Goal: Navigation & Orientation: Find specific page/section

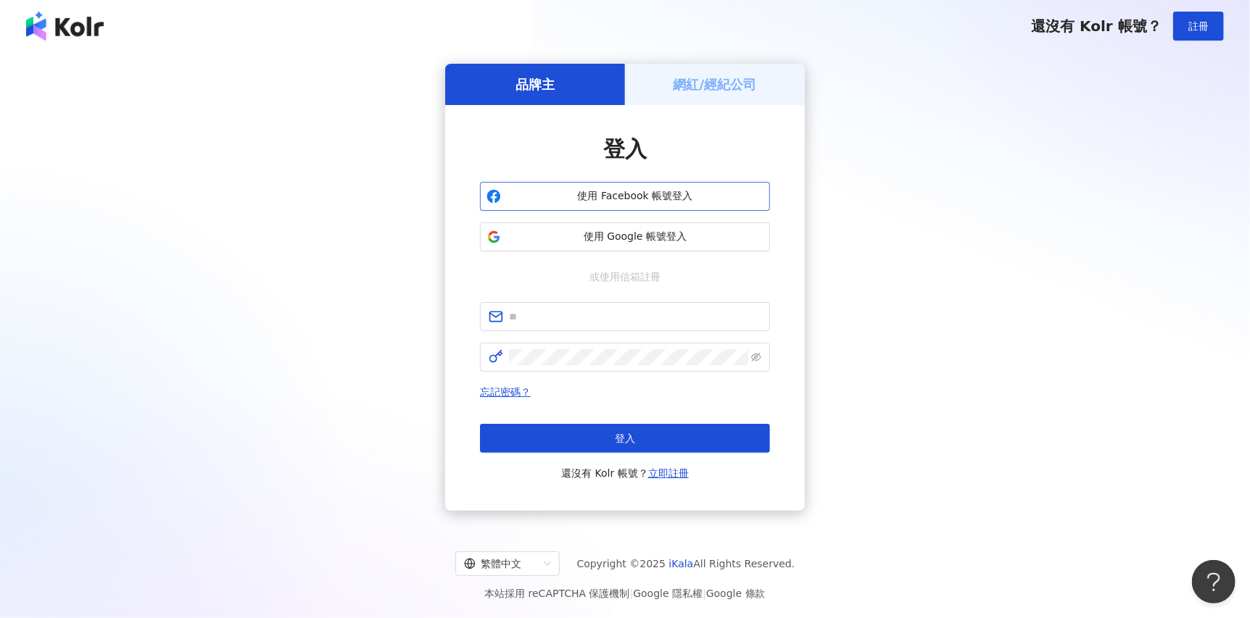
click at [571, 204] on button "使用 Facebook 帳號登入" at bounding box center [625, 196] width 290 height 29
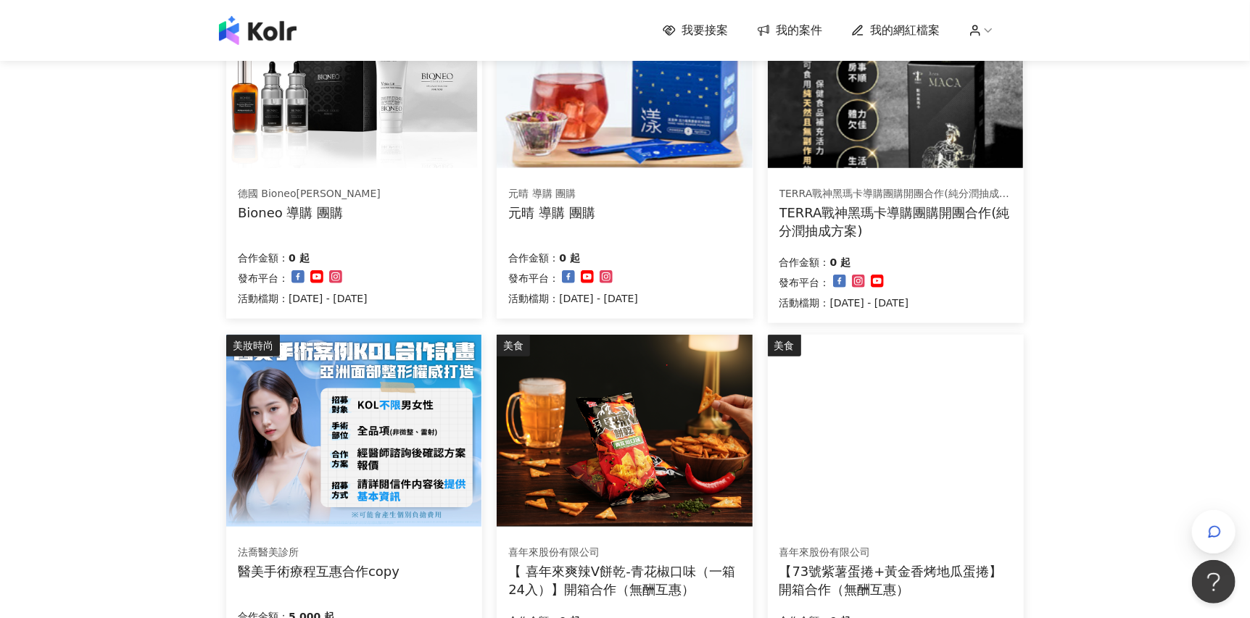
scroll to position [724, 0]
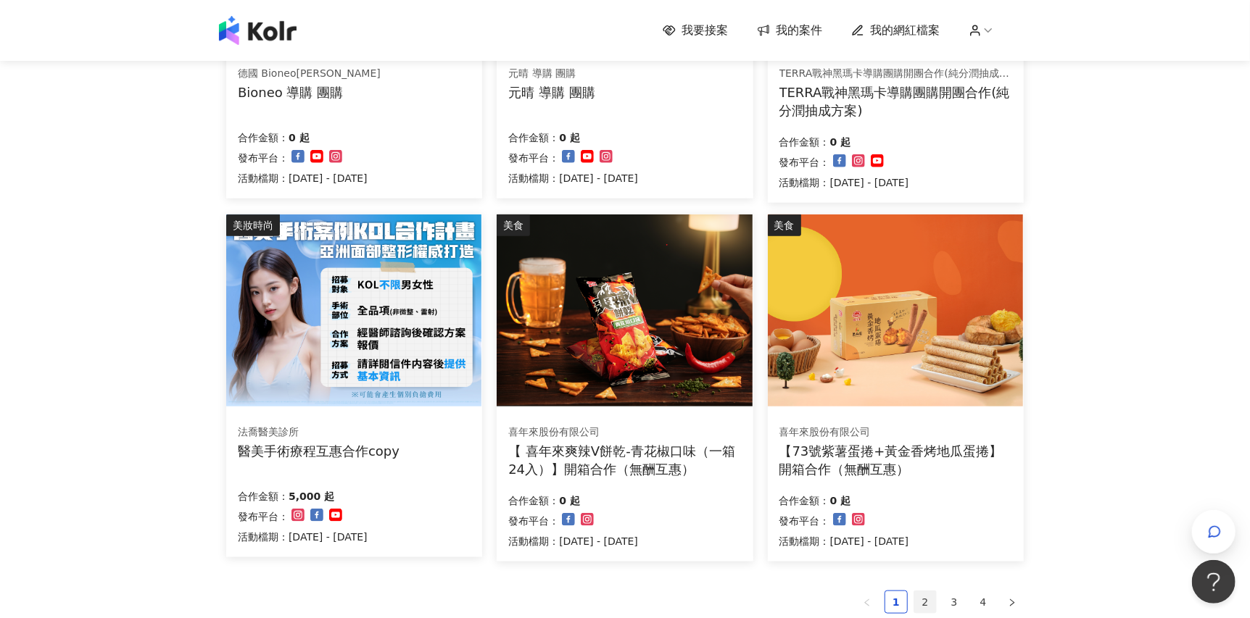
click at [924, 597] on link "2" at bounding box center [925, 603] width 22 height 22
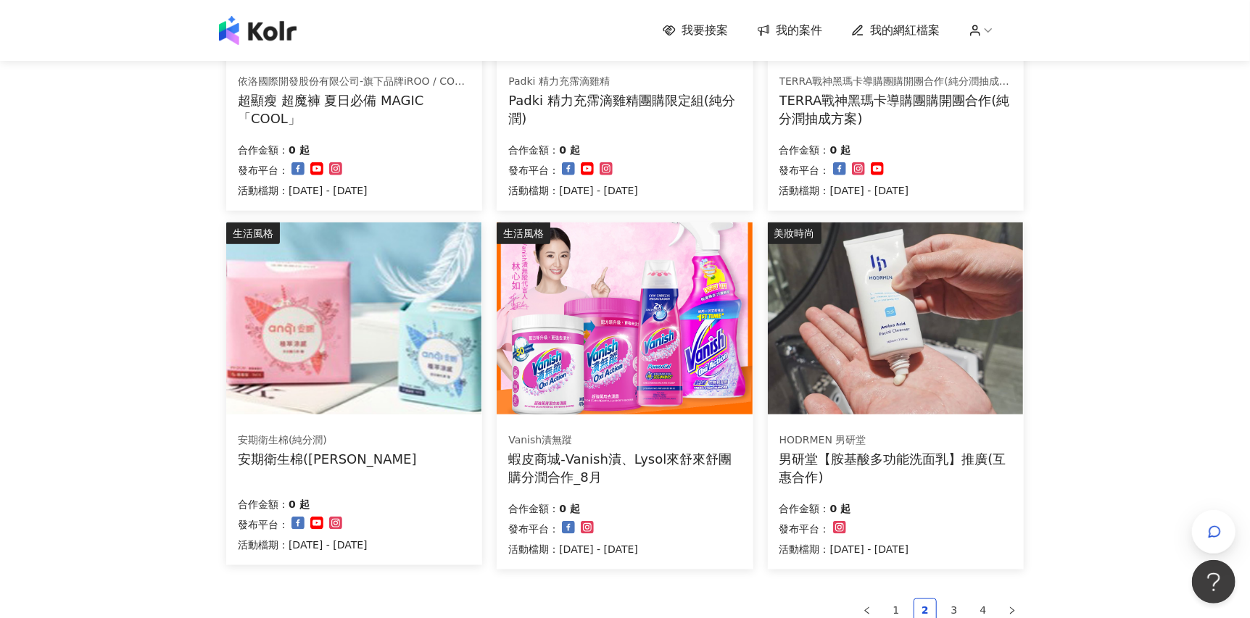
scroll to position [845, 0]
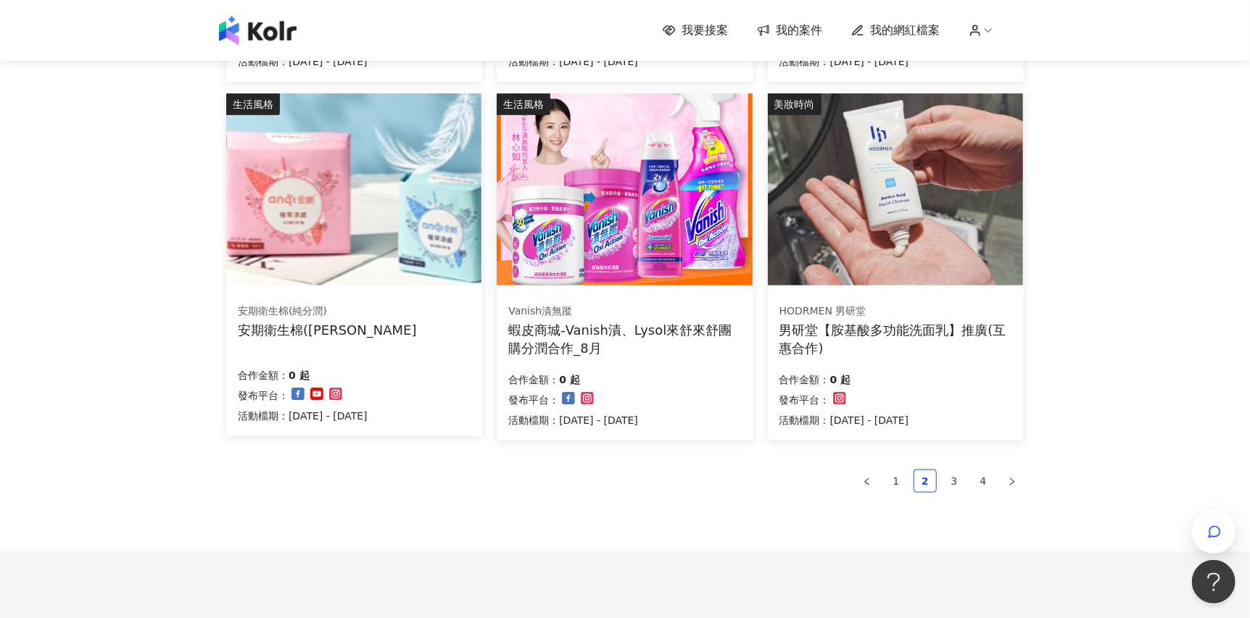
click at [953, 471] on link "3" at bounding box center [954, 482] width 22 height 22
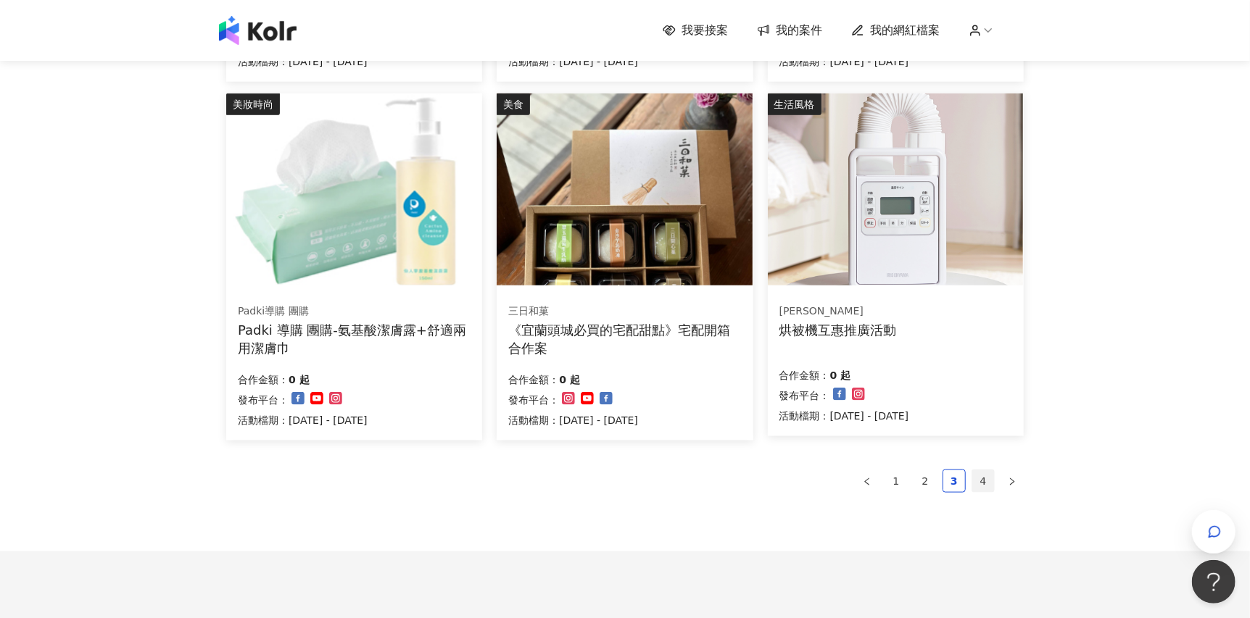
click at [990, 472] on link "4" at bounding box center [983, 482] width 22 height 22
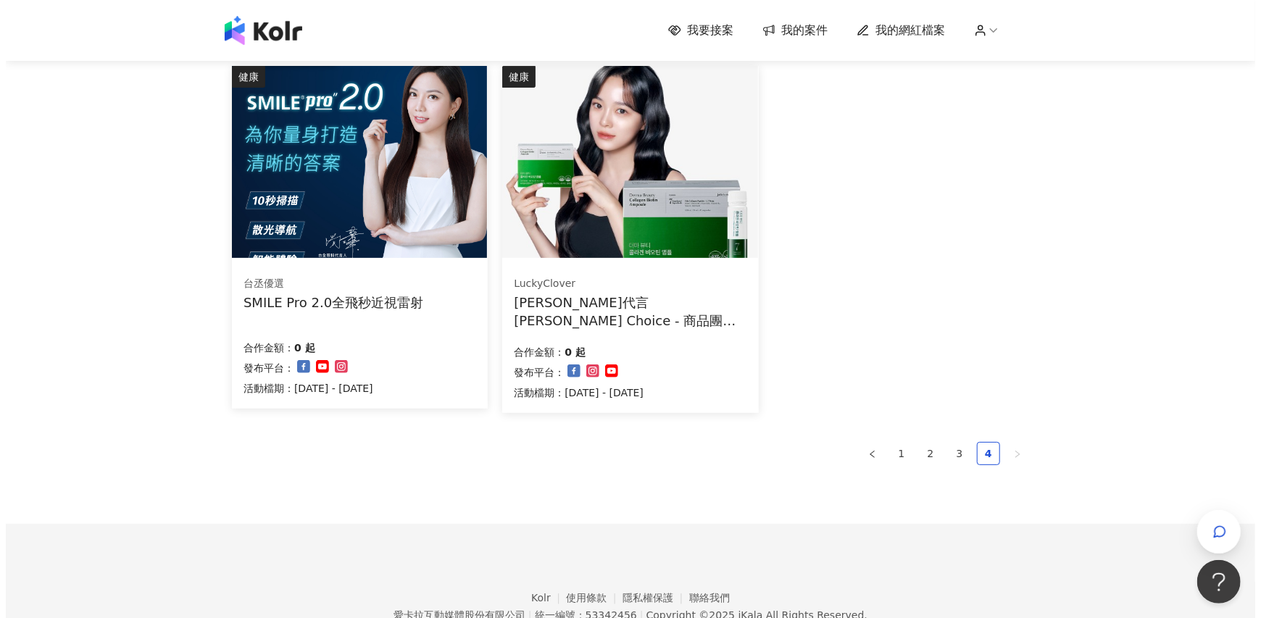
scroll to position [221, 0]
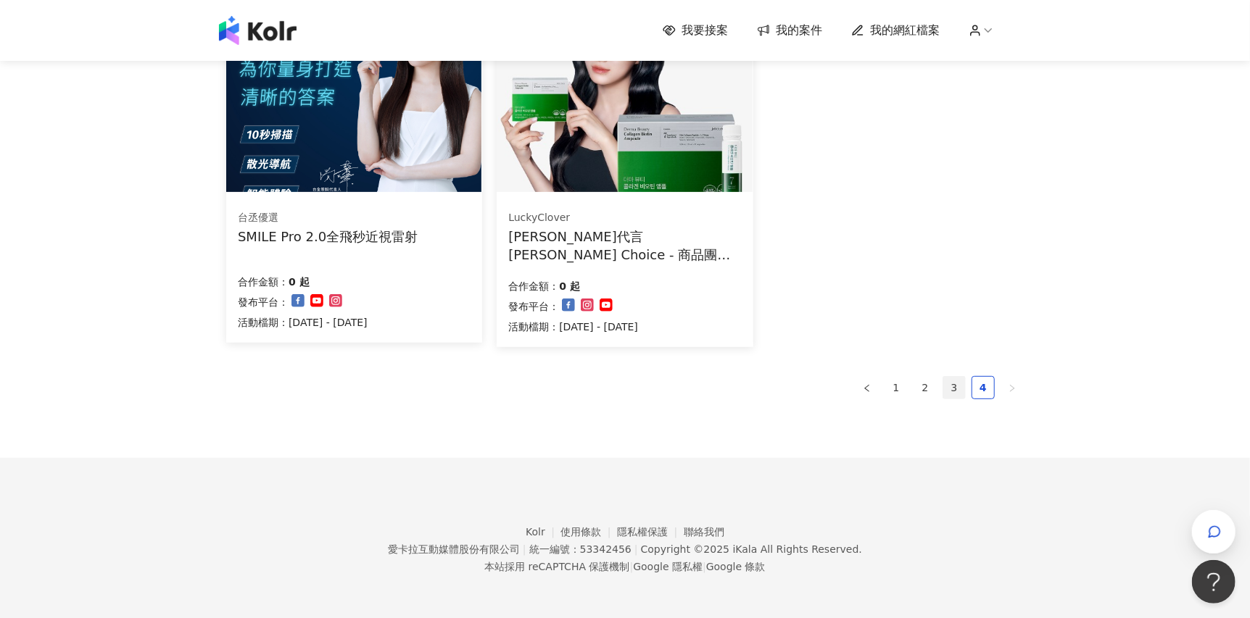
click at [946, 389] on link "3" at bounding box center [954, 388] width 22 height 22
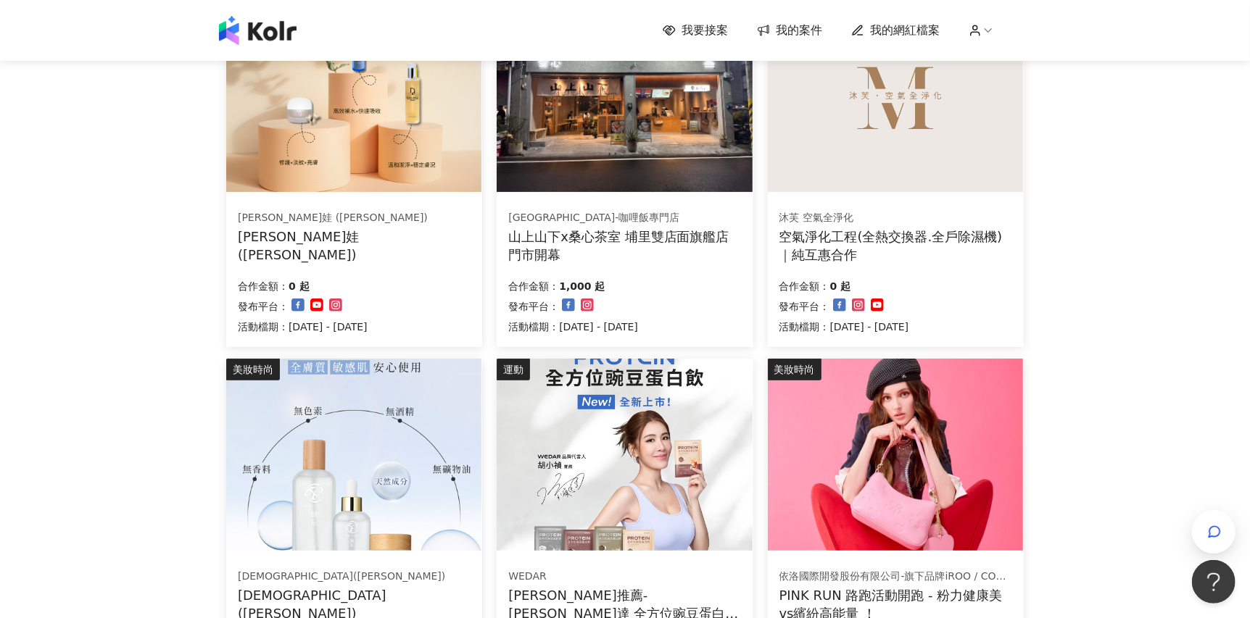
click at [436, 424] on img at bounding box center [353, 455] width 255 height 192
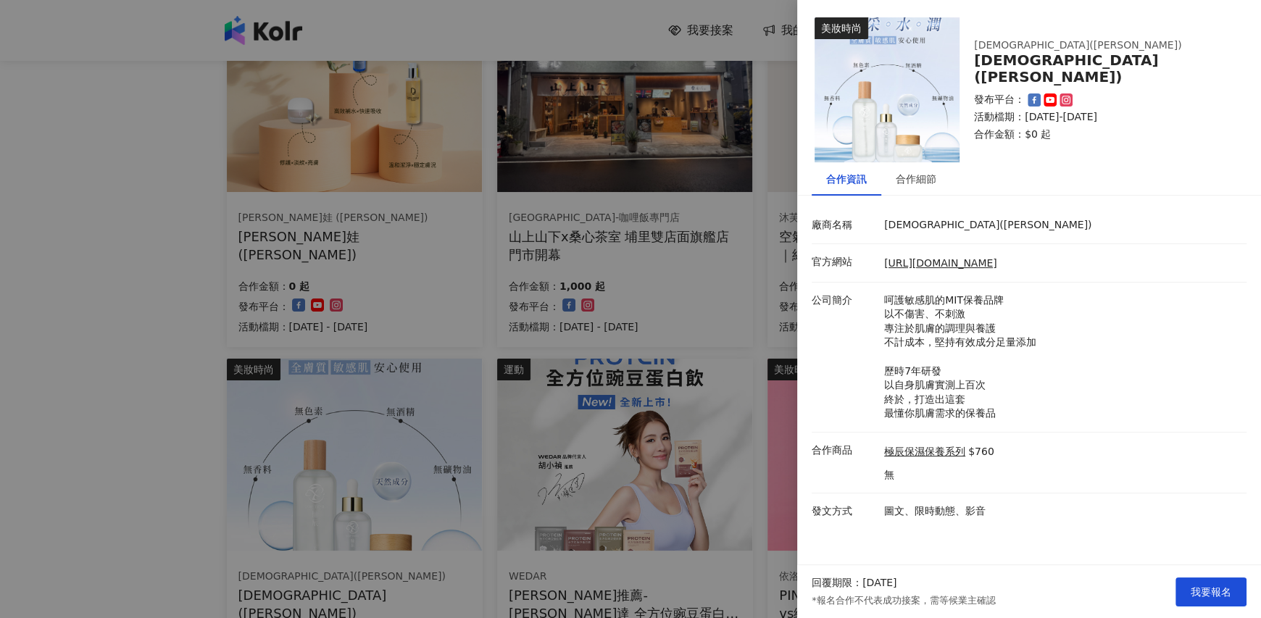
click at [436, 424] on div at bounding box center [630, 309] width 1261 height 618
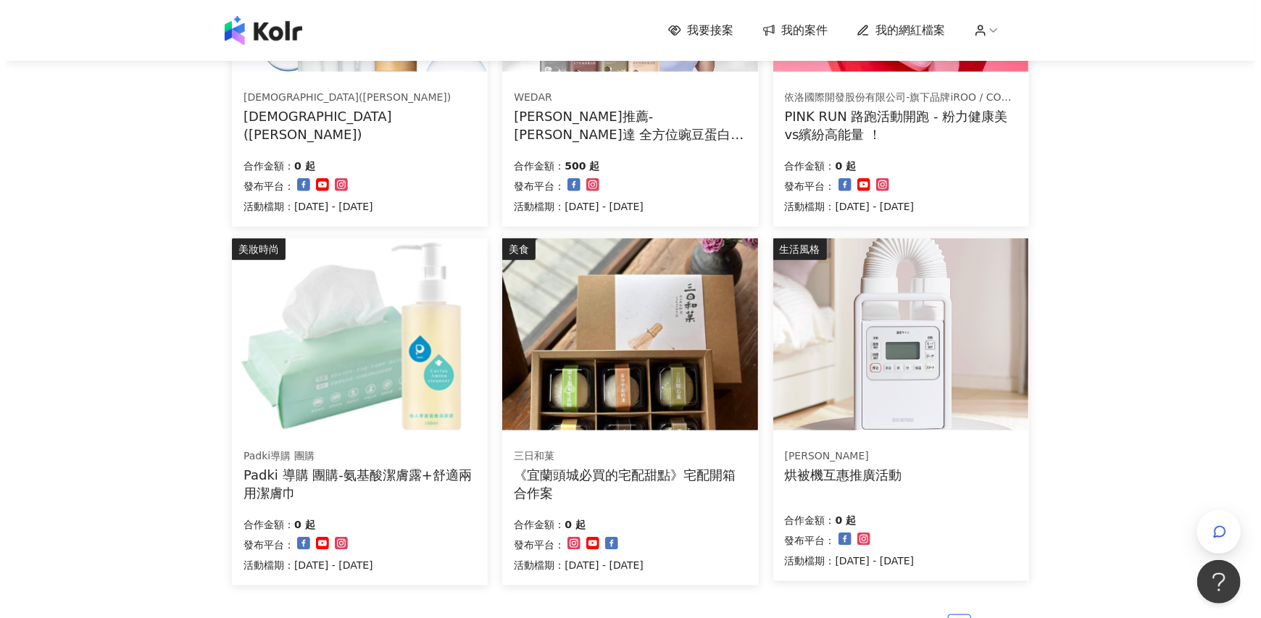
scroll to position [704, 0]
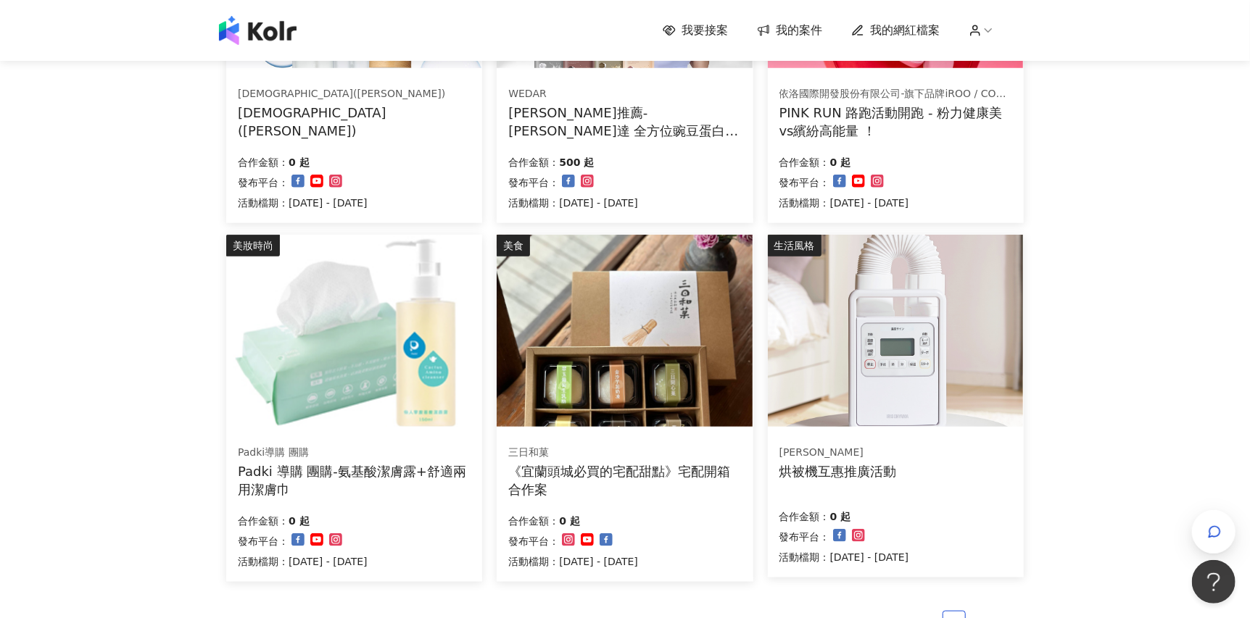
click at [432, 394] on img at bounding box center [353, 331] width 255 height 192
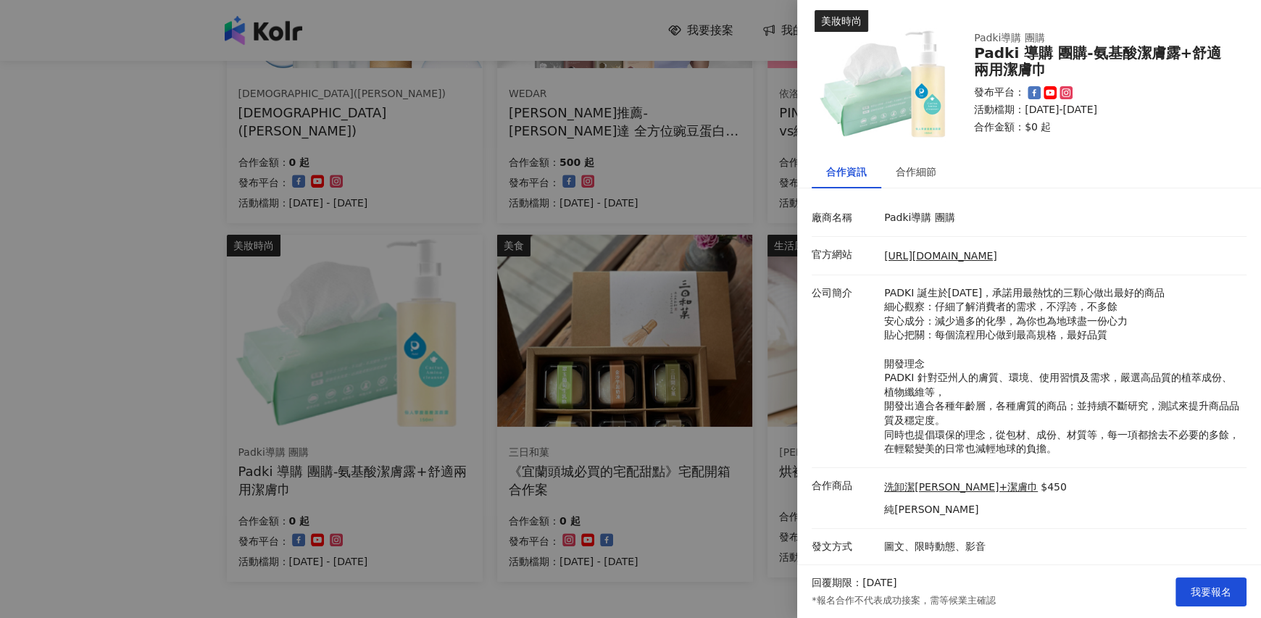
scroll to position [20, 0]
click at [628, 180] on div at bounding box center [630, 309] width 1261 height 618
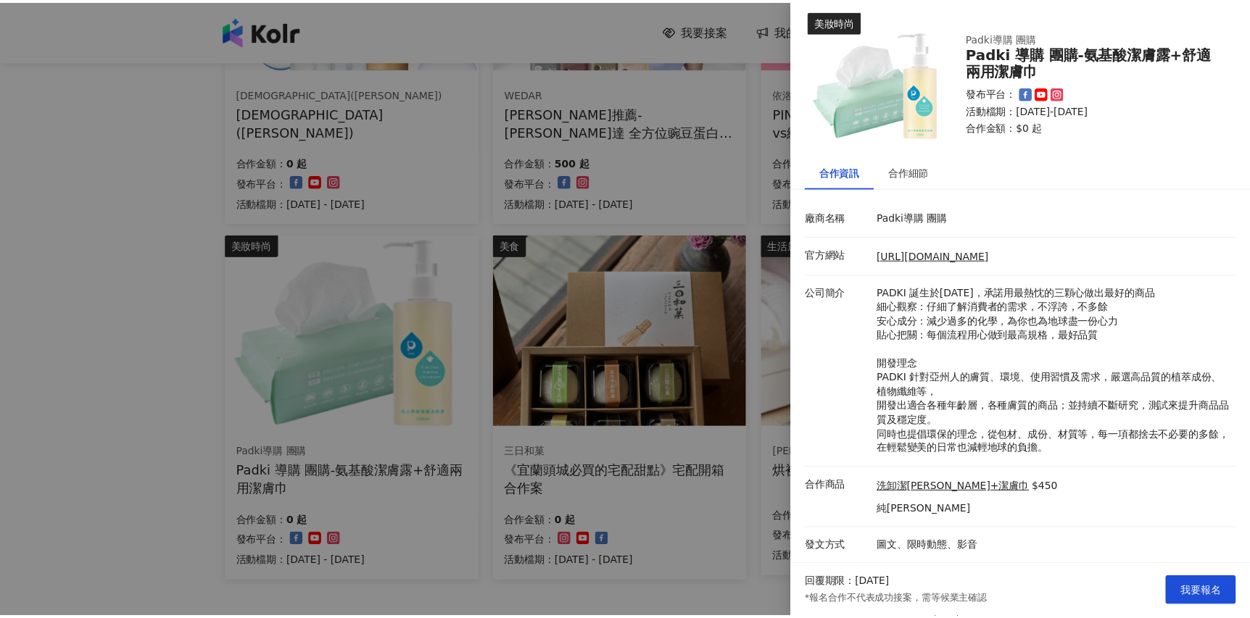
scroll to position [0, 0]
